Goal: Information Seeking & Learning: Learn about a topic

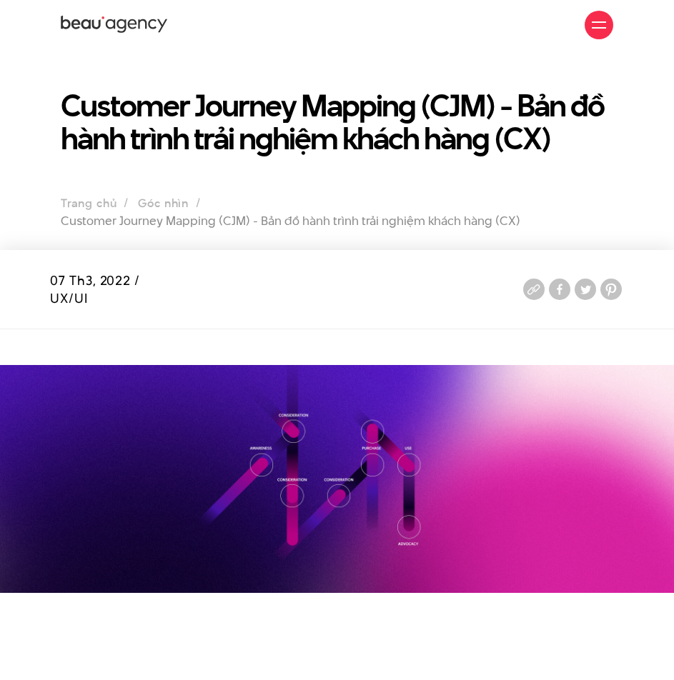
click at [68, 101] on h1 "Customer Journey Mapping (CJM) - Bản đồ hành trình trải nghiệm khách hàng (CX)" at bounding box center [337, 122] width 552 height 66
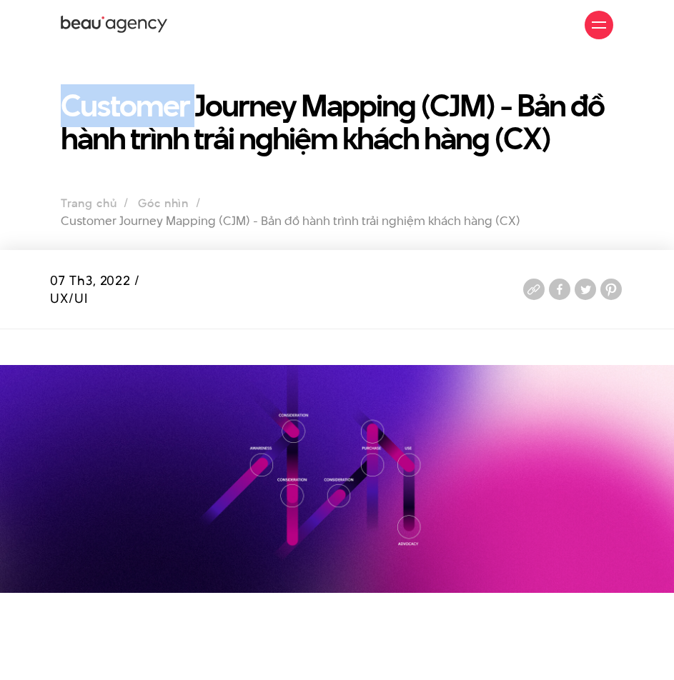
click at [68, 101] on h1 "Customer Journey Mapping (CJM) - Bản đồ hành trình trải nghiệm khách hàng (CX)" at bounding box center [337, 122] width 552 height 66
click at [64, 101] on h1 "Customer Journey Mapping (CJM) - Bản đồ hành trình trải nghiệm khách hàng (CX)" at bounding box center [337, 122] width 552 height 66
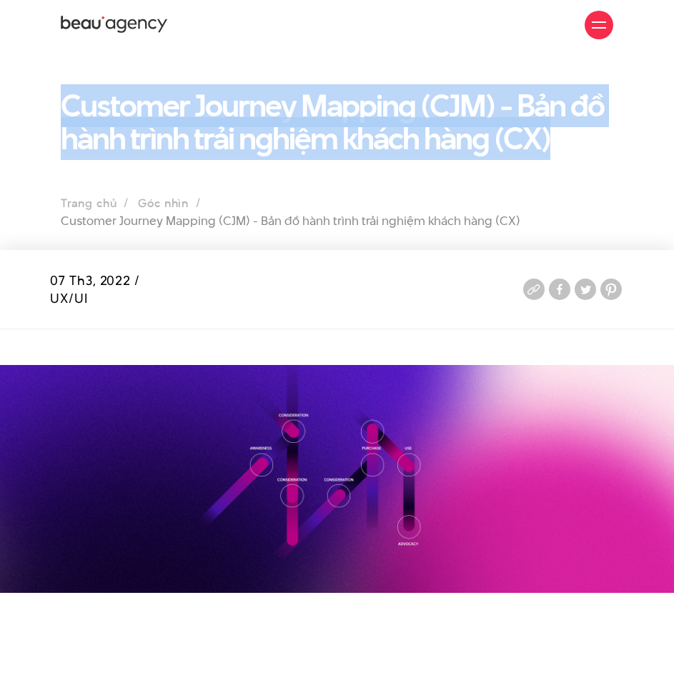
drag, startPoint x: 61, startPoint y: 101, endPoint x: 560, endPoint y: 131, distance: 500.2
click at [560, 131] on h1 "Customer Journey Mapping (CJM) - Bản đồ hành trình trải nghiệm khách hàng (CX)" at bounding box center [337, 122] width 552 height 66
copy h1 "Customer Journey Mapping (CJM) - Bản đồ hành trình trải nghiệm khách hàng (CX)"
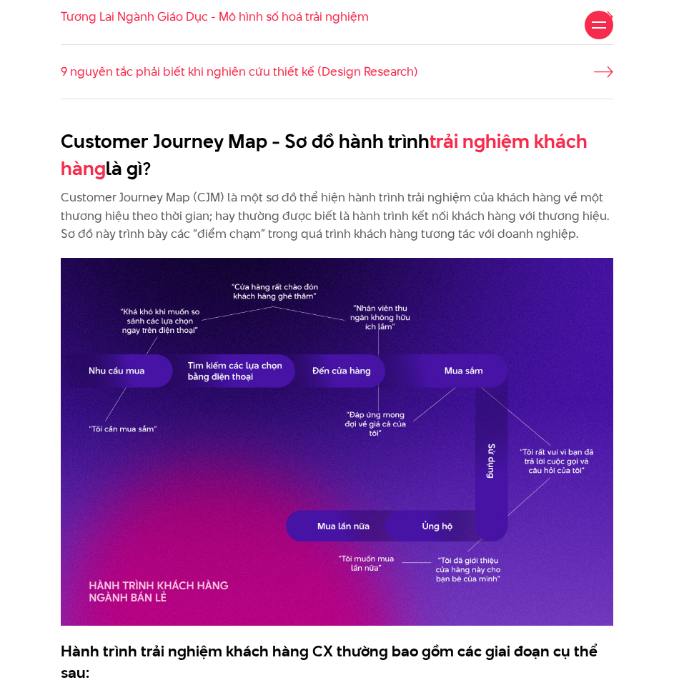
scroll to position [1143, 0]
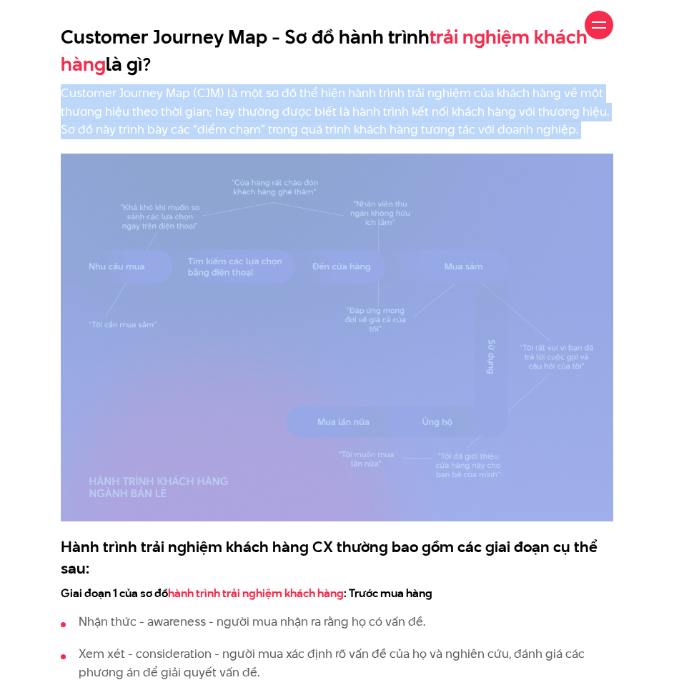
drag, startPoint x: 62, startPoint y: 93, endPoint x: 558, endPoint y: 144, distance: 498.3
copy div "Customer Journey Map (CJM) là một sơ đồ thể hiện hành trình trải nghiệm của khá…"
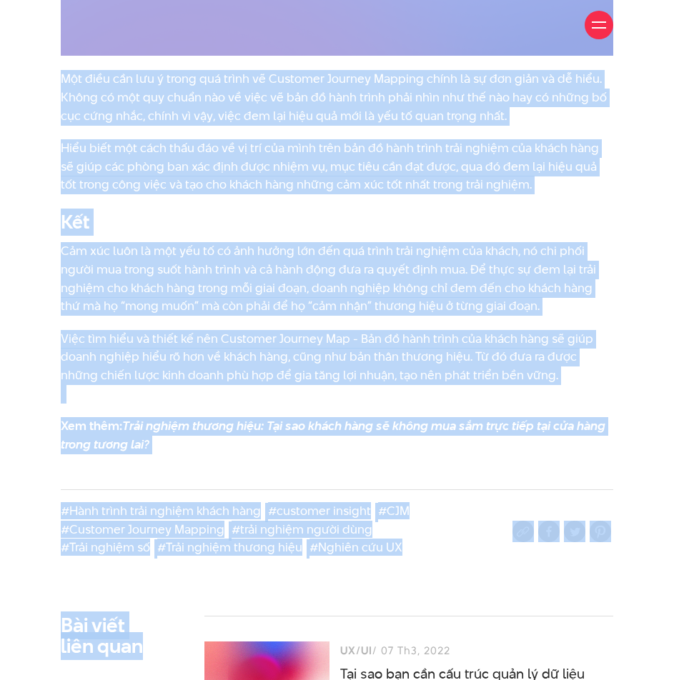
scroll to position [5436, 0]
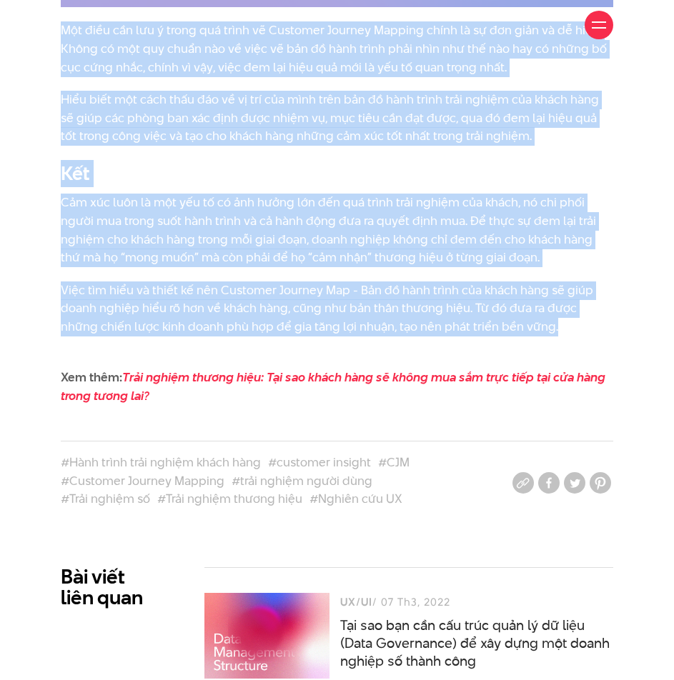
drag, startPoint x: 60, startPoint y: 47, endPoint x: 527, endPoint y: 289, distance: 526.2
copy div "Lorem ips Dolo sitam Co ad Elit se Doe temp Inci ut La etdo magna (+17) 70 306 …"
